Goal: Information Seeking & Learning: Learn about a topic

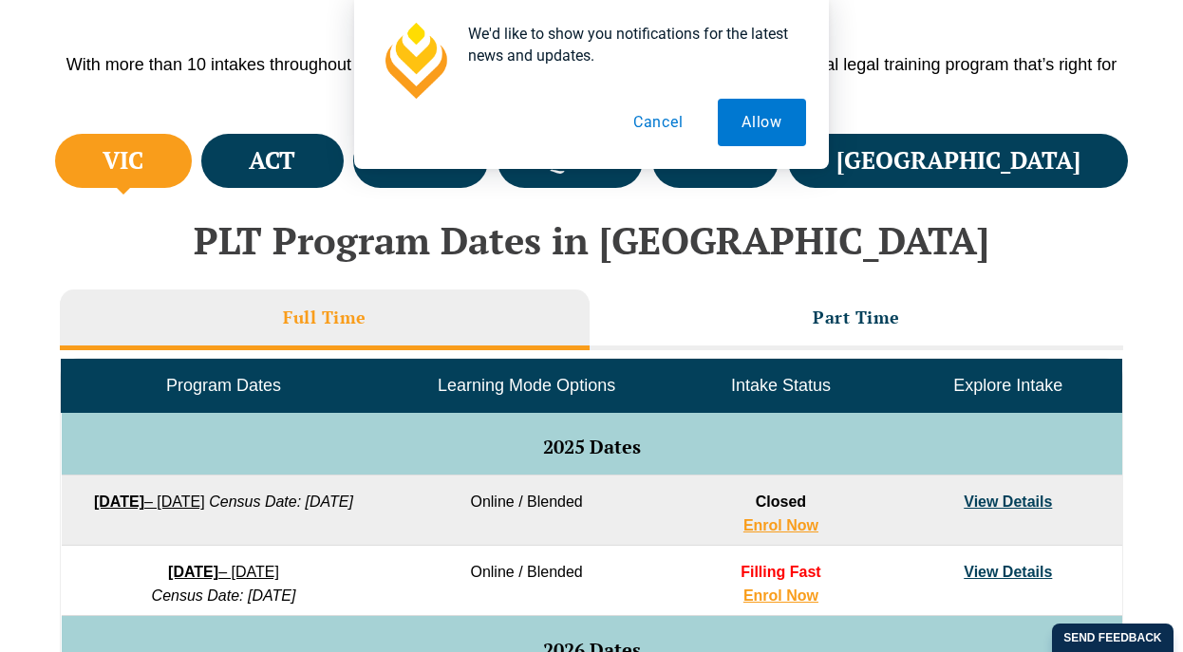
click at [1046, 168] on div "We'd like to show you notifications for the latest news and updates. Allow Canc…" at bounding box center [591, 84] width 1183 height 169
click at [992, 166] on div "We'd like to show you notifications for the latest news and updates. Allow Canc…" at bounding box center [591, 84] width 1183 height 169
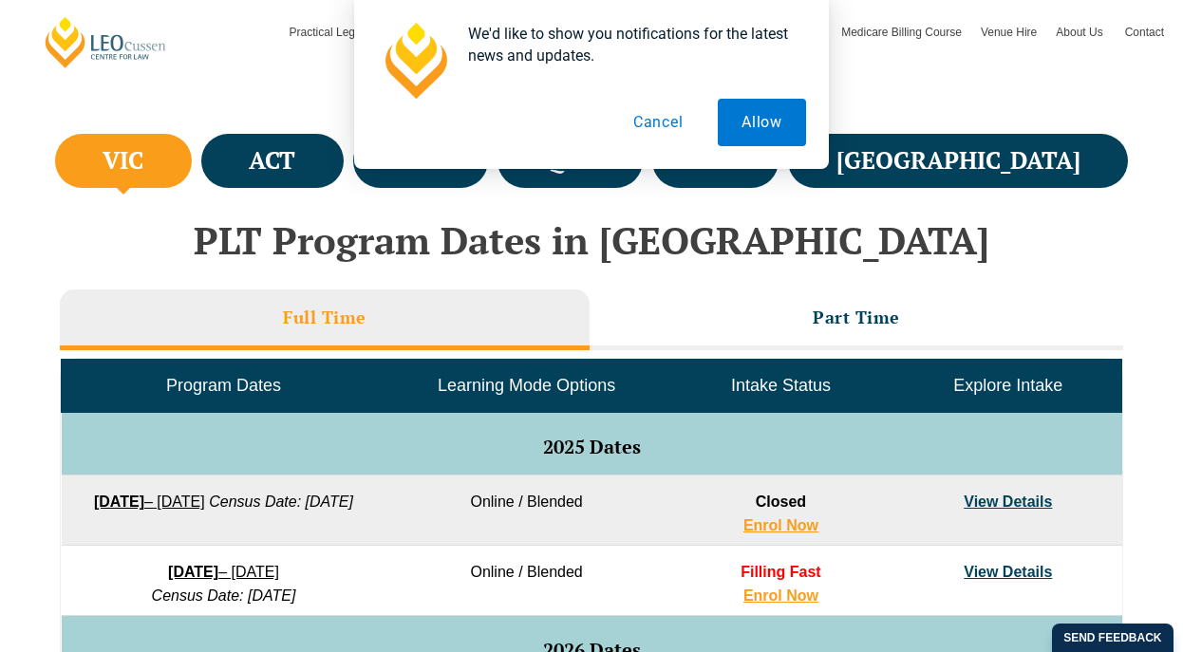
click at [641, 121] on button "Cancel" at bounding box center [659, 122] width 98 height 47
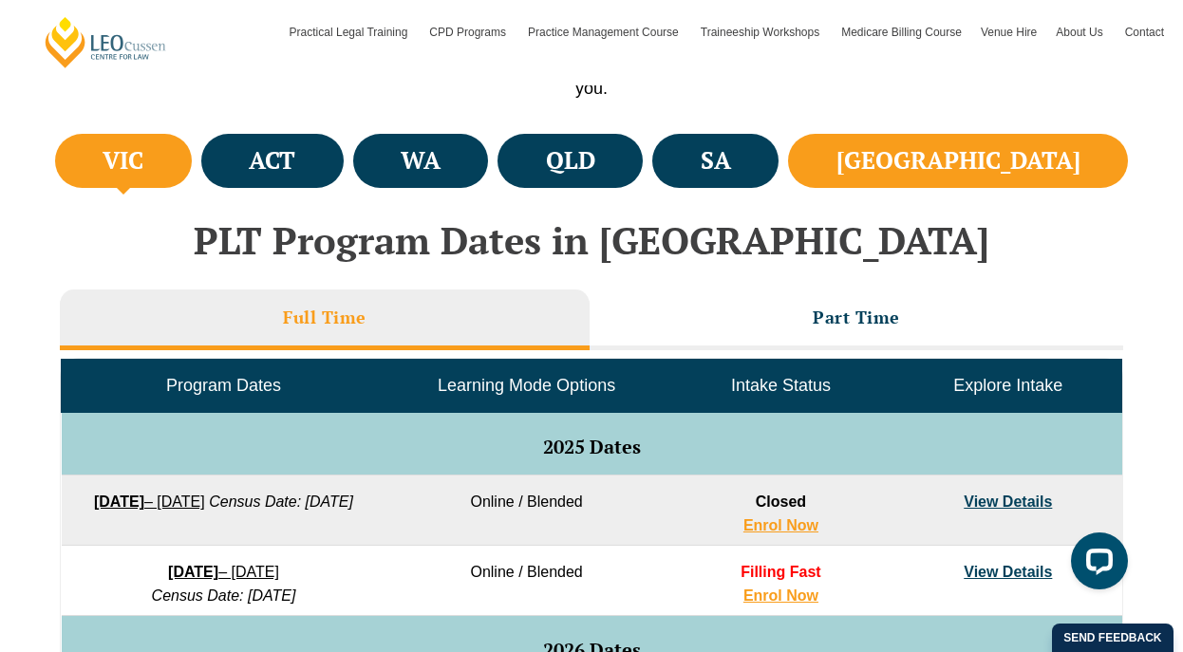
click at [991, 181] on li "[GEOGRAPHIC_DATA]" at bounding box center [958, 161] width 340 height 54
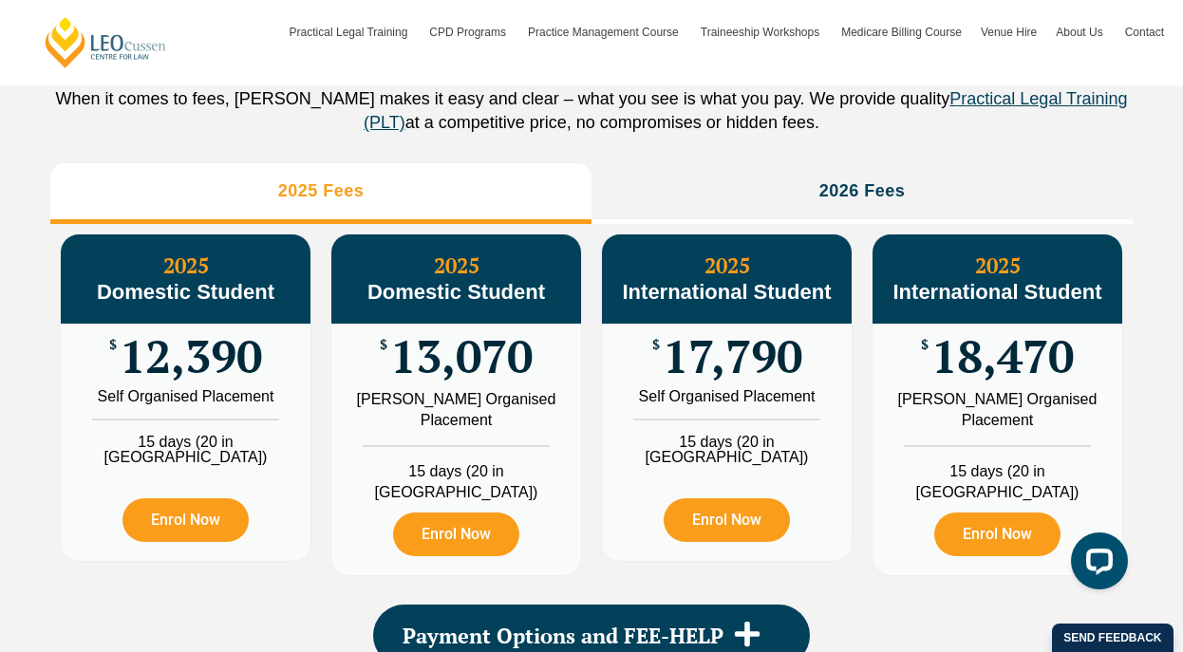
scroll to position [2184, 0]
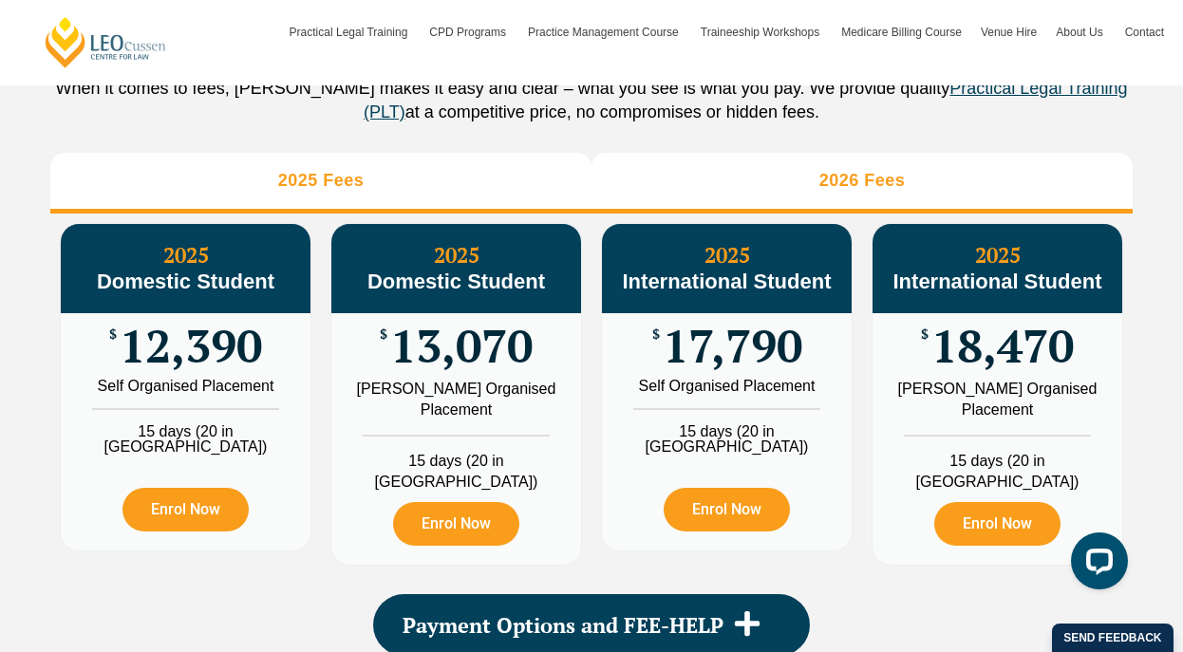
click at [691, 190] on li "2026 Fees" at bounding box center [862, 183] width 541 height 61
click at [481, 192] on li "2025 Fees" at bounding box center [320, 183] width 541 height 61
click at [623, 191] on li "2026 Fees" at bounding box center [862, 183] width 541 height 61
click at [501, 190] on li "2025 Fees" at bounding box center [320, 183] width 541 height 61
click at [662, 193] on li "2026 Fees" at bounding box center [862, 183] width 541 height 61
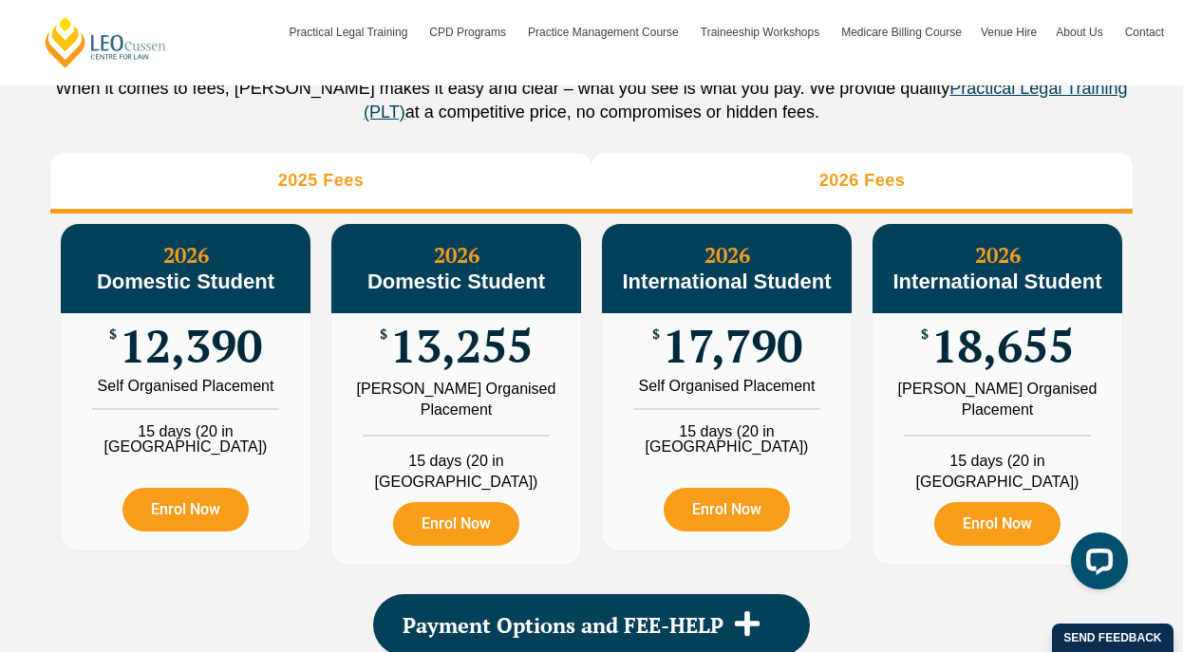
click at [542, 188] on li "2025 Fees" at bounding box center [320, 183] width 541 height 61
click at [671, 202] on li "2026 Fees" at bounding box center [862, 183] width 541 height 61
click at [524, 192] on li "2025 Fees" at bounding box center [320, 183] width 541 height 61
click at [647, 190] on li "2026 Fees" at bounding box center [862, 183] width 541 height 61
click at [512, 190] on li "2025 Fees" at bounding box center [320, 183] width 541 height 61
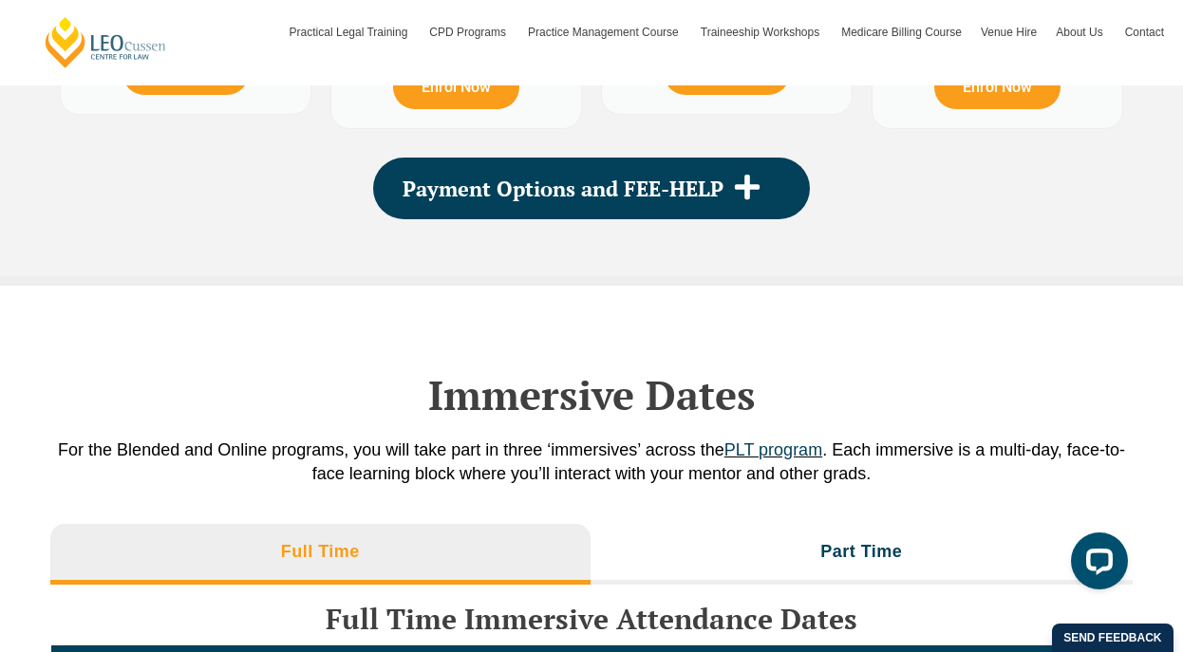
scroll to position [2659, 0]
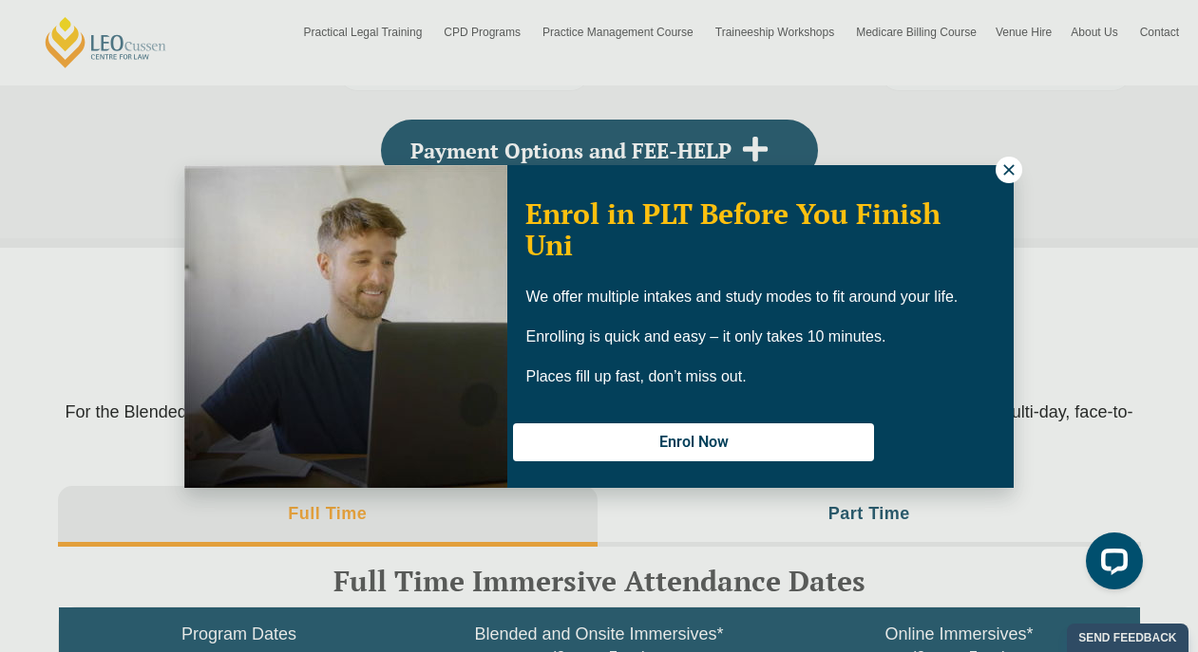
click at [1004, 167] on icon at bounding box center [1008, 169] width 17 height 17
